Goal: Information Seeking & Learning: Find specific fact

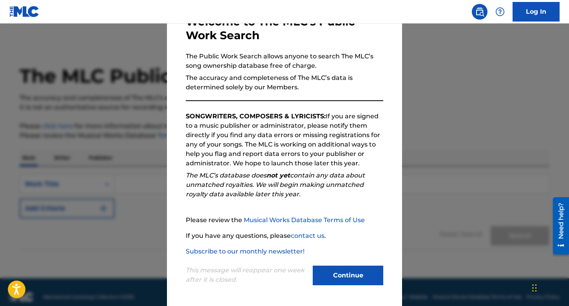
scroll to position [10, 0]
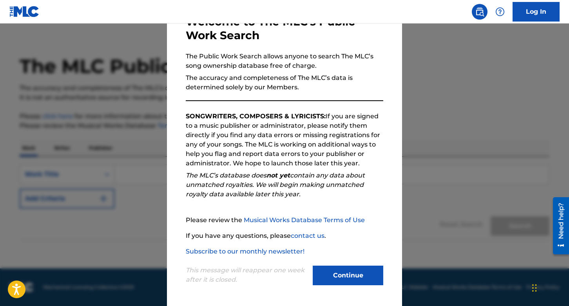
click at [320, 264] on div "This message will reappear one week after it is closed. Continue" at bounding box center [285, 271] width 198 height 31
click at [322, 271] on button "Continue" at bounding box center [348, 276] width 71 height 20
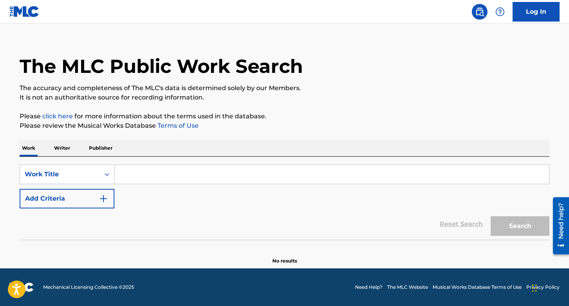
click at [63, 153] on p "Writer" at bounding box center [62, 148] width 21 height 16
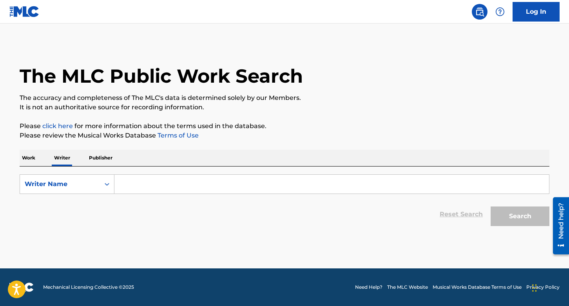
click at [181, 188] on input "Search Form" at bounding box center [331, 184] width 435 height 19
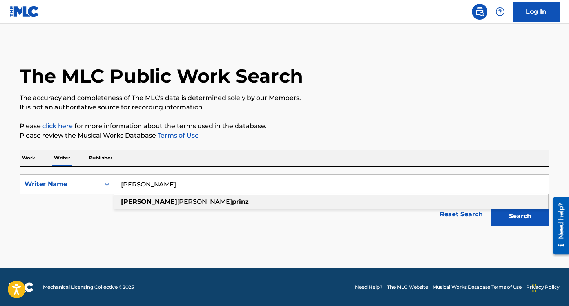
click at [132, 200] on strong "[PERSON_NAME]" at bounding box center [149, 201] width 56 height 7
type input "[PERSON_NAME]"
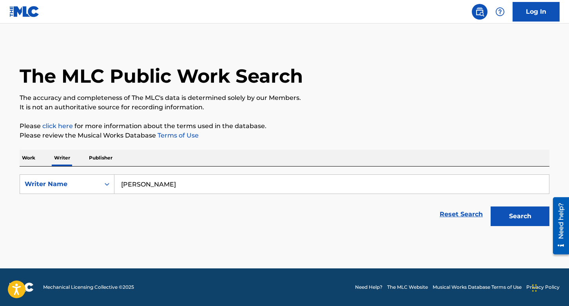
click at [530, 217] on button "Search" at bounding box center [520, 217] width 59 height 20
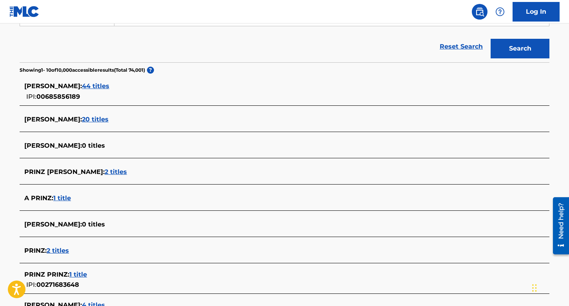
scroll to position [170, 0]
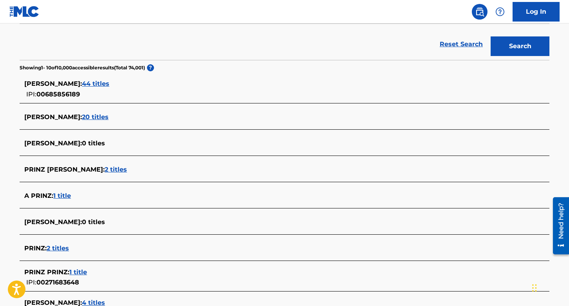
click at [109, 83] on span "44 titles" at bounding box center [95, 83] width 27 height 7
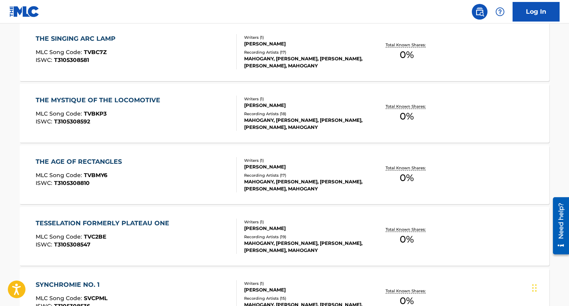
scroll to position [653, 0]
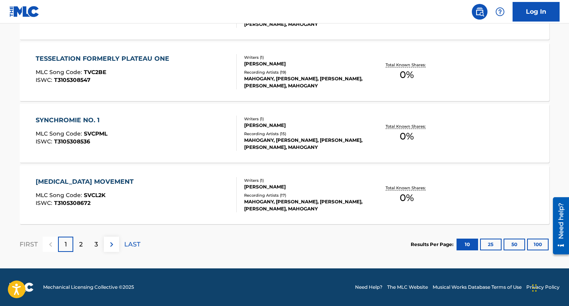
click at [259, 200] on div "MAHOGANY, [PERSON_NAME], [PERSON_NAME], [PERSON_NAME], MAHOGANY" at bounding box center [303, 205] width 118 height 14
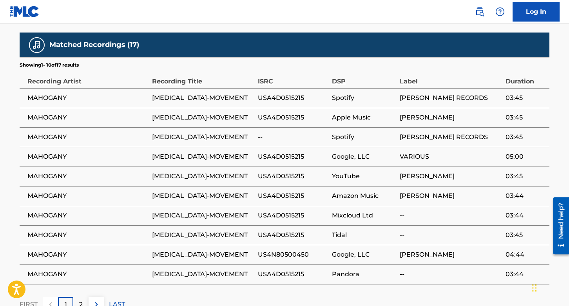
scroll to position [486, 0]
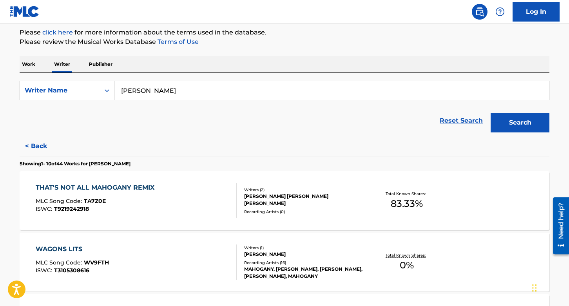
scroll to position [95, 0]
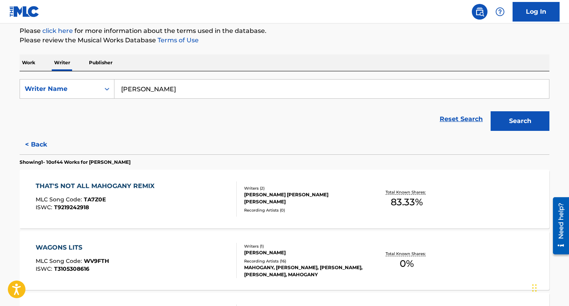
click at [136, 183] on div "THAT'S NOT ALL MAHOGANY REMIX" at bounding box center [97, 185] width 123 height 9
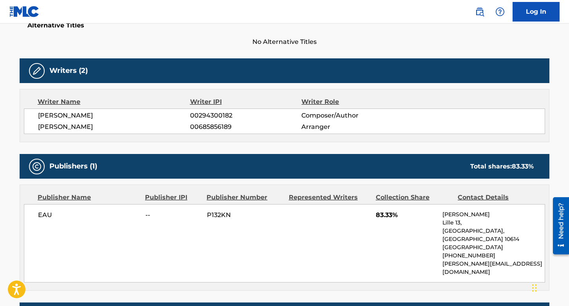
scroll to position [219, 0]
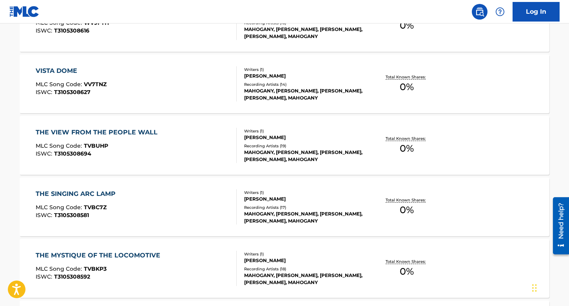
scroll to position [653, 0]
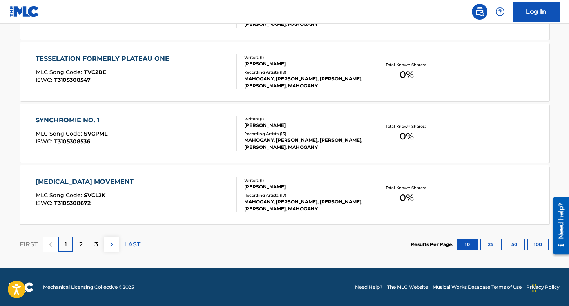
click at [83, 247] on div "2" at bounding box center [80, 244] width 15 height 15
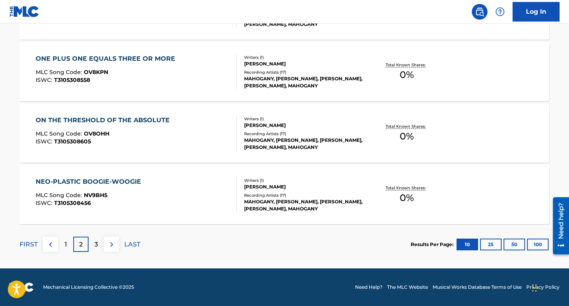
click at [100, 243] on div "3" at bounding box center [96, 244] width 15 height 15
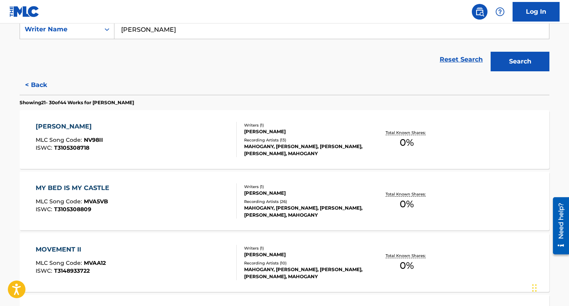
scroll to position [137, 0]
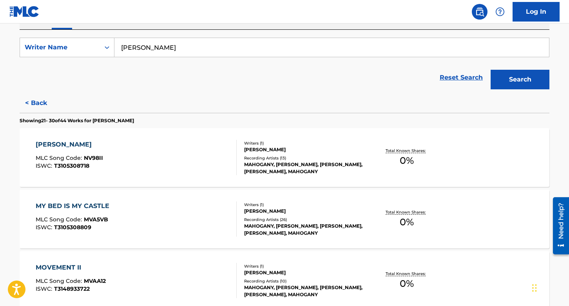
click at [39, 101] on button "< Back" at bounding box center [43, 103] width 47 height 20
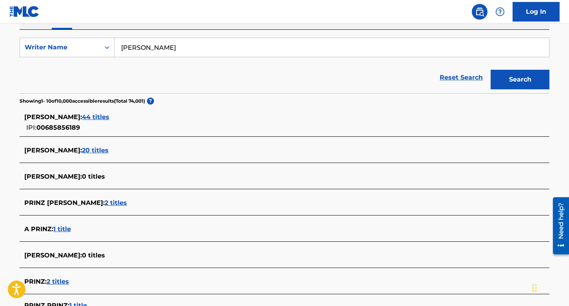
click at [152, 42] on input "[PERSON_NAME]" at bounding box center [331, 47] width 435 height 19
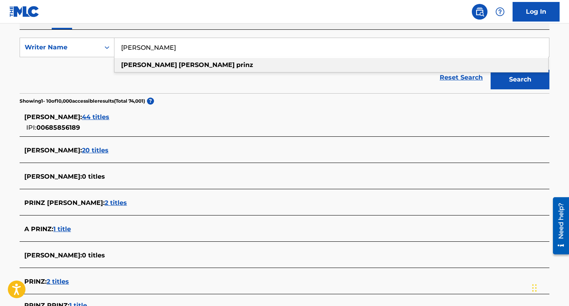
click at [152, 42] on input "[PERSON_NAME]" at bounding box center [331, 47] width 435 height 19
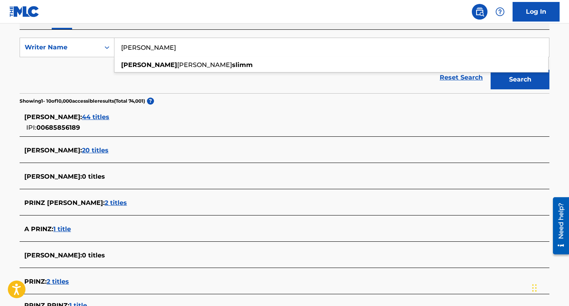
type input "[PERSON_NAME]"
click at [491, 70] on button "Search" at bounding box center [520, 80] width 59 height 20
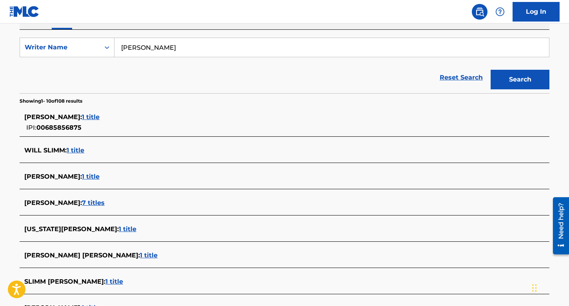
click at [100, 116] on span "1 title" at bounding box center [91, 116] width 18 height 7
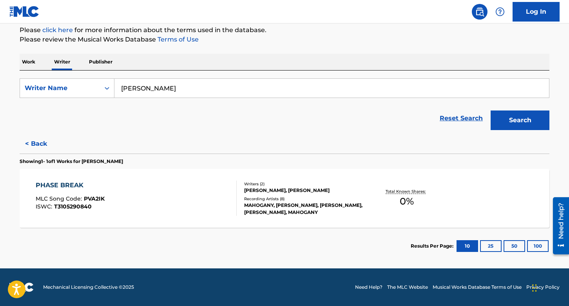
click at [531, 11] on link "Log In" at bounding box center [536, 12] width 47 height 20
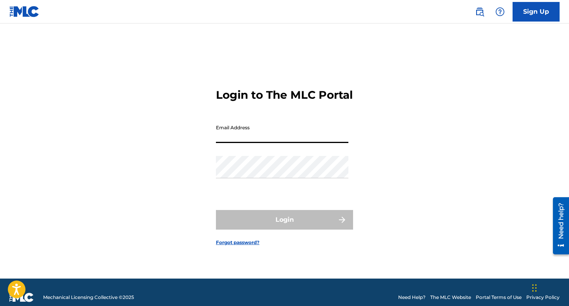
click at [315, 137] on input "Email Address" at bounding box center [282, 132] width 132 height 22
type input "[EMAIL_ADDRESS][DOMAIN_NAME]"
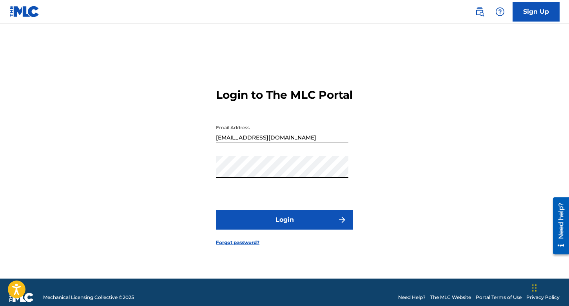
click at [216, 210] on button "Login" at bounding box center [284, 220] width 137 height 20
